Goal: Find specific page/section

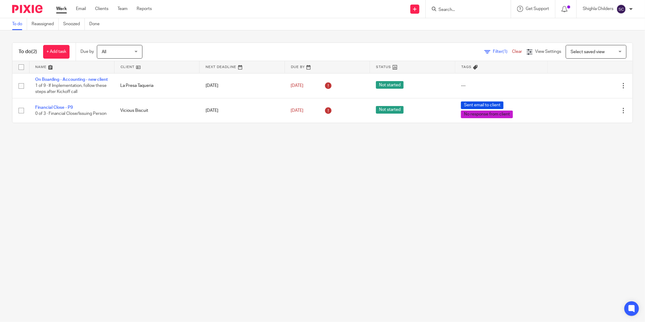
click at [477, 6] on form at bounding box center [470, 9] width 65 height 8
click at [474, 11] on input "Search" at bounding box center [465, 9] width 55 height 5
type input "winger"
click at [471, 29] on link at bounding box center [502, 26] width 130 height 14
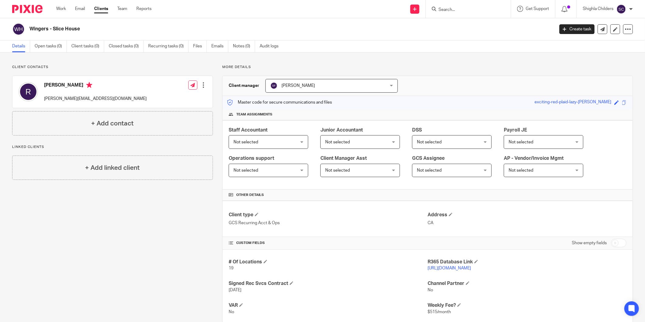
click at [481, 265] on p "https://slicehouse.restaurant365.com" at bounding box center [526, 268] width 199 height 6
click at [471, 267] on link "https://slicehouse.restaurant365.com" at bounding box center [448, 268] width 43 height 4
click at [472, 11] on input "Search" at bounding box center [465, 9] width 55 height 5
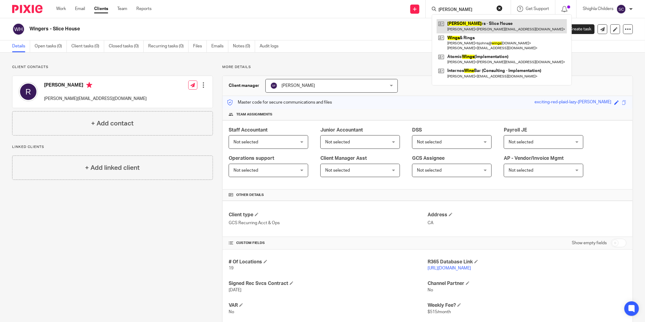
type input "[PERSON_NAME]"
